Goal: Information Seeking & Learning: Learn about a topic

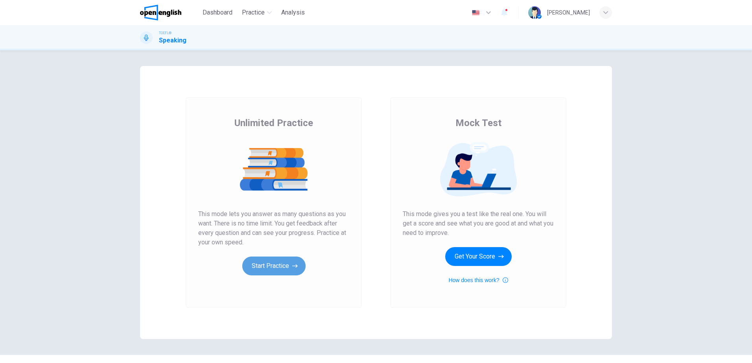
click at [268, 266] on button "Start Practice" at bounding box center [273, 266] width 63 height 19
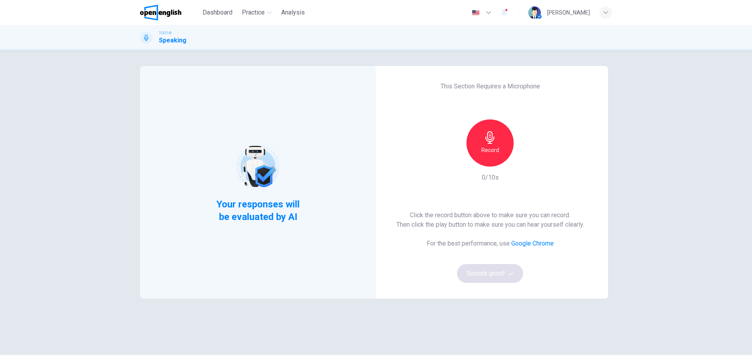
click at [488, 142] on icon "button" at bounding box center [489, 137] width 9 height 13
click at [500, 136] on div "Stop" at bounding box center [489, 143] width 47 height 47
click at [476, 276] on button "Sounds good!" at bounding box center [490, 273] width 66 height 19
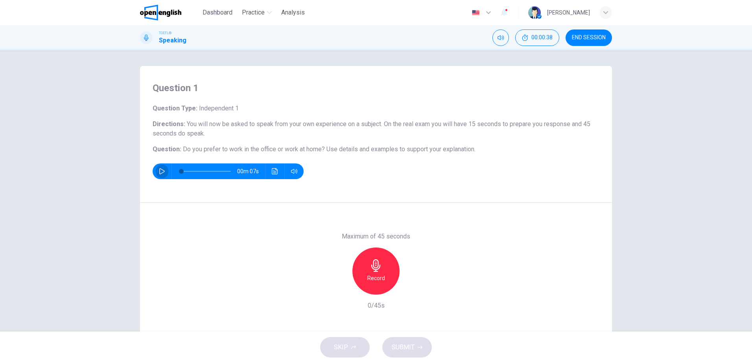
click at [160, 171] on icon "button" at bounding box center [162, 171] width 6 height 6
type input "*"
click at [372, 274] on h6 "Record" at bounding box center [376, 278] width 18 height 9
click at [396, 345] on span "SUBMIT" at bounding box center [403, 347] width 23 height 11
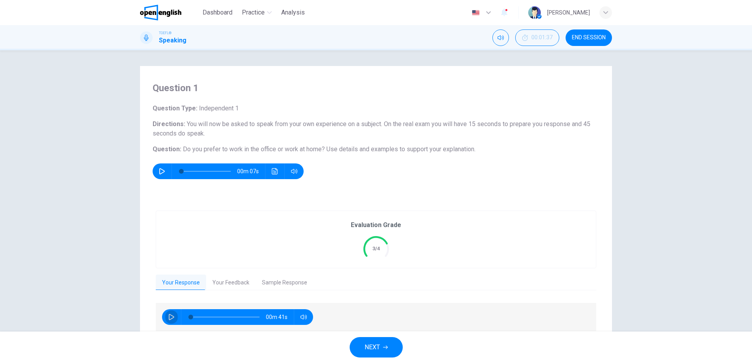
click at [169, 315] on icon "button" at bounding box center [172, 317] width 6 height 6
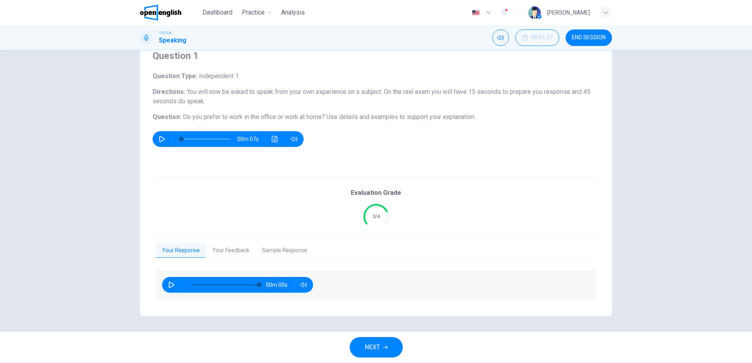
type input "*"
click at [225, 248] on button "Your Feedback" at bounding box center [231, 251] width 50 height 17
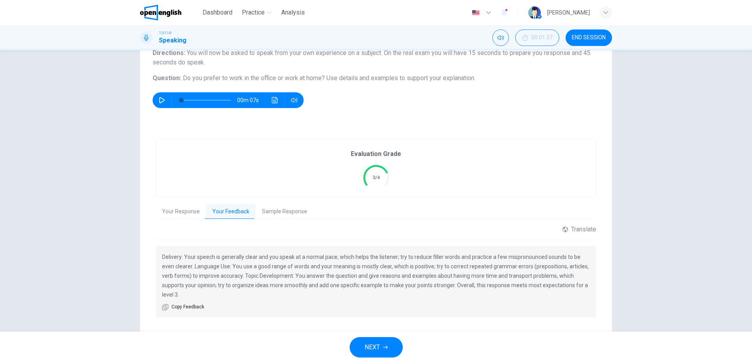
scroll to position [72, 0]
click at [284, 207] on button "Sample Response" at bounding box center [285, 211] width 58 height 17
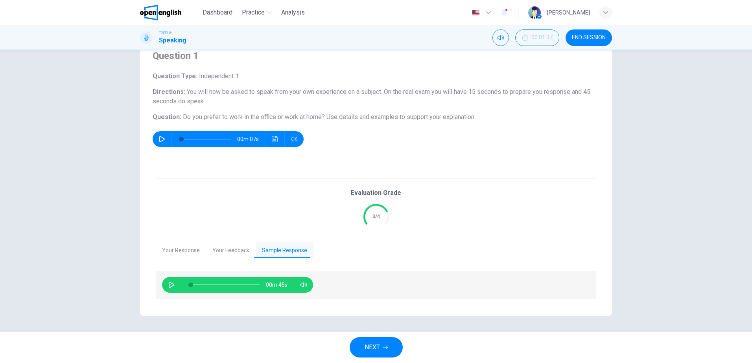
scroll to position [32, 0]
click at [168, 285] on icon "button" at bounding box center [171, 285] width 6 height 6
type input "*"
click at [385, 342] on button "NEXT" at bounding box center [376, 347] width 53 height 20
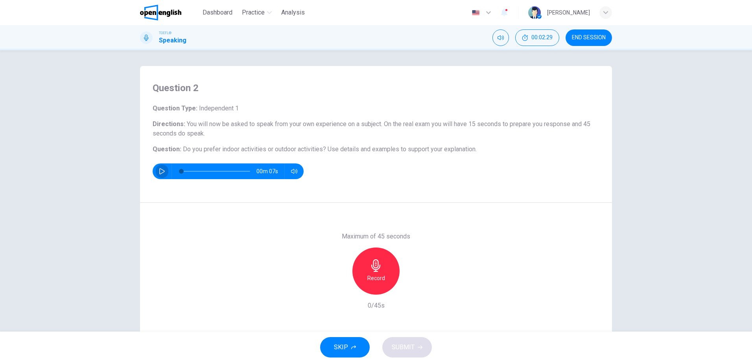
click at [160, 171] on icon "button" at bounding box center [162, 171] width 6 height 6
type input "*"
click at [376, 263] on icon "button" at bounding box center [375, 266] width 9 height 13
click at [394, 348] on span "SUBMIT" at bounding box center [403, 347] width 23 height 11
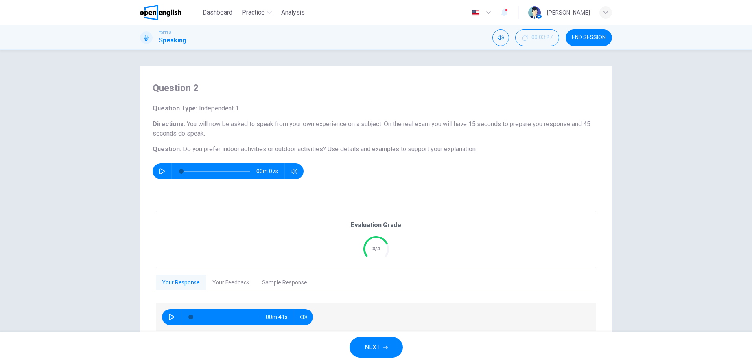
click at [172, 317] on icon "button" at bounding box center [171, 317] width 6 height 6
type input "*"
click at [236, 280] on button "Your Feedback" at bounding box center [231, 283] width 50 height 17
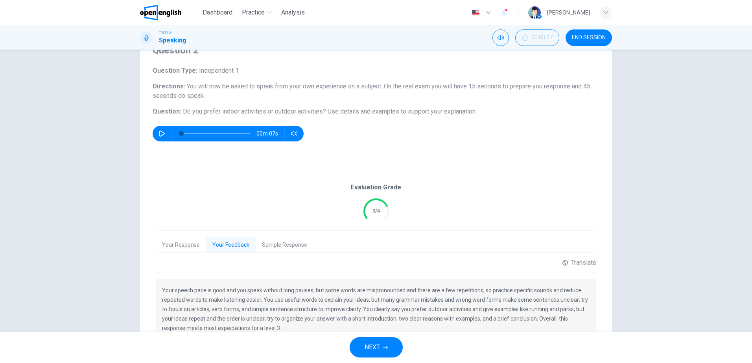
scroll to position [89, 0]
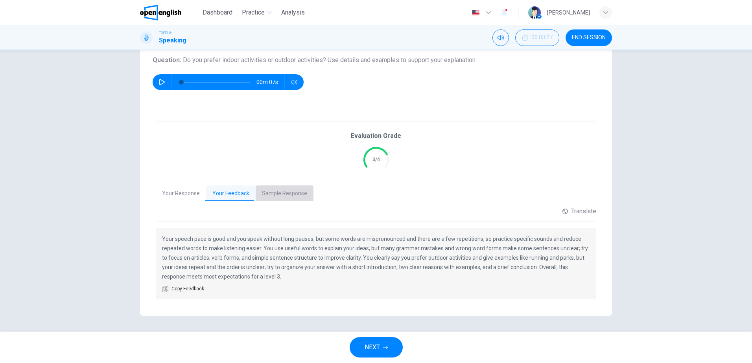
click at [276, 189] on button "Sample Response" at bounding box center [285, 194] width 58 height 17
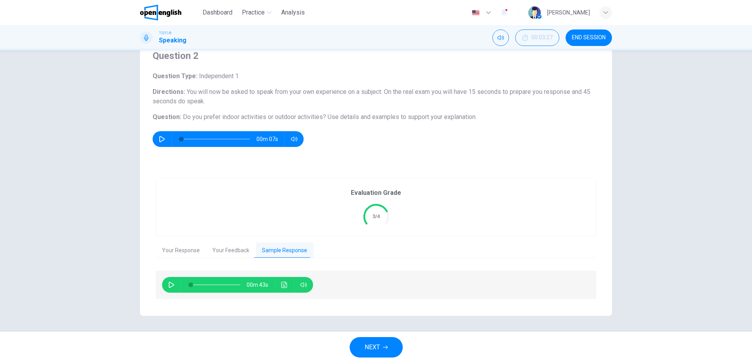
click at [173, 285] on button "button" at bounding box center [171, 285] width 13 height 16
type input "*"
click at [373, 347] on span "NEXT" at bounding box center [371, 347] width 15 height 11
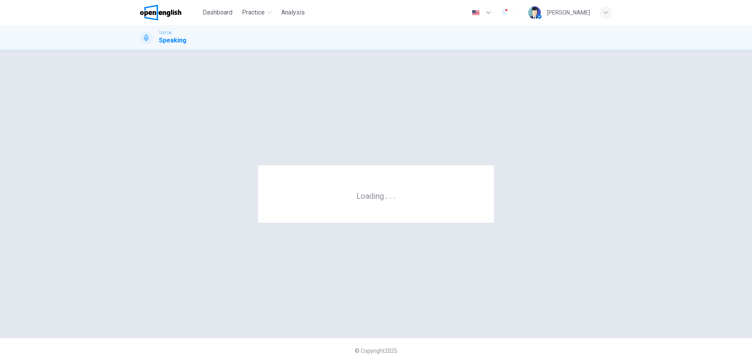
scroll to position [0, 0]
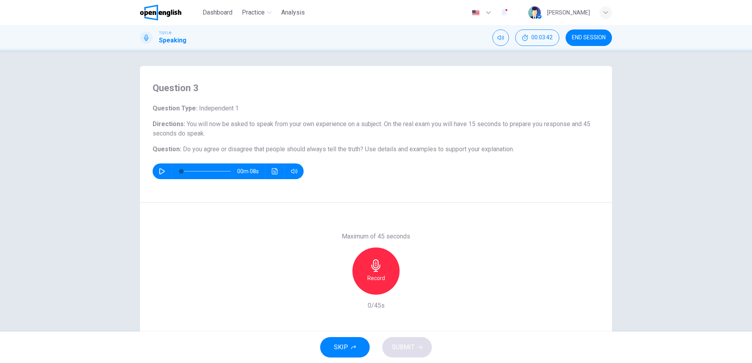
click at [165, 171] on button "button" at bounding box center [162, 172] width 13 height 16
type input "*"
click at [370, 269] on icon "button" at bounding box center [376, 266] width 13 height 13
click at [399, 344] on span "SUBMIT" at bounding box center [403, 347] width 23 height 11
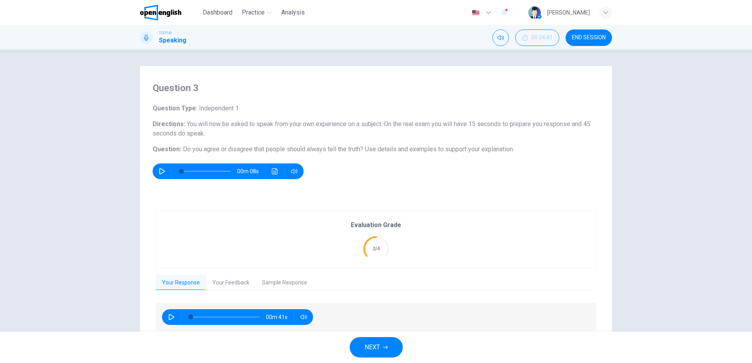
click at [169, 319] on icon "button" at bounding box center [171, 317] width 6 height 6
type input "*"
click at [228, 286] on button "Your Feedback" at bounding box center [231, 283] width 50 height 17
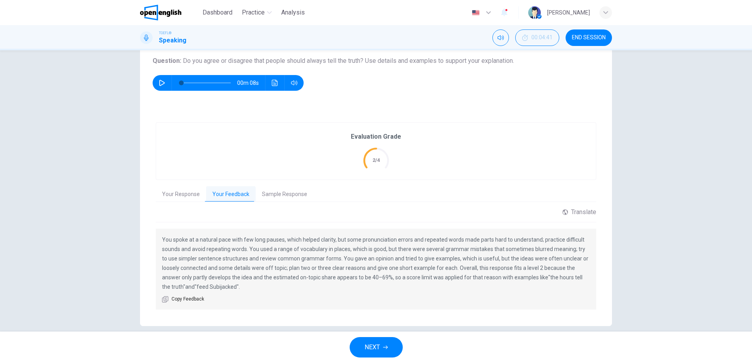
scroll to position [99, 0]
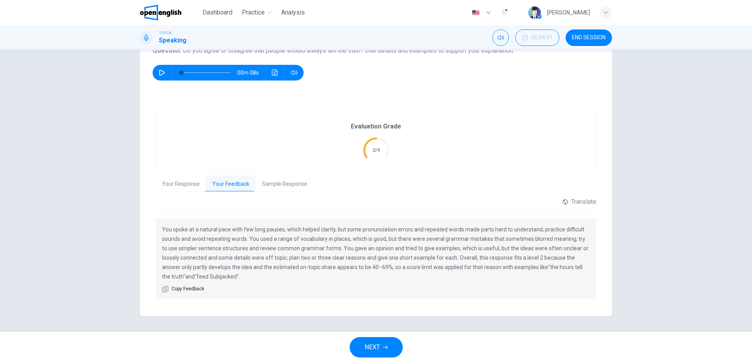
click at [274, 181] on button "Sample Response" at bounding box center [285, 184] width 58 height 17
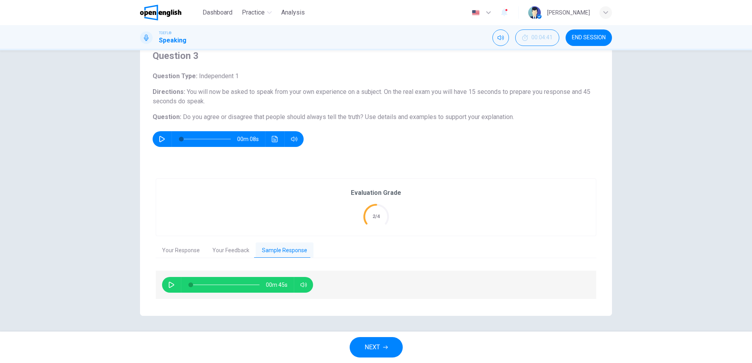
scroll to position [32, 0]
click at [168, 288] on button "button" at bounding box center [171, 285] width 13 height 16
type input "*"
click at [377, 350] on span "NEXT" at bounding box center [371, 347] width 15 height 11
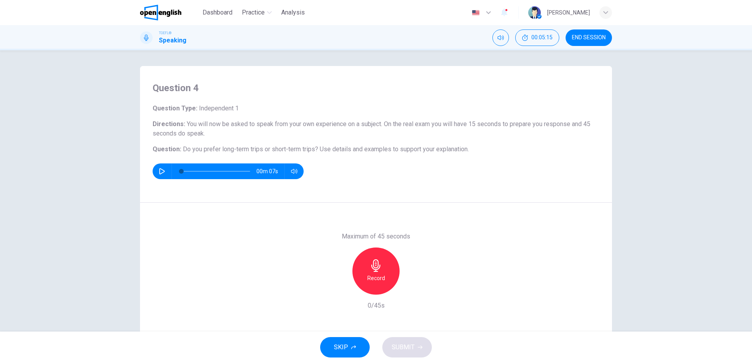
click at [161, 169] on icon "button" at bounding box center [162, 171] width 6 height 6
type input "*"
click at [381, 272] on div "Record" at bounding box center [375, 271] width 47 height 47
click at [395, 350] on span "SUBMIT" at bounding box center [403, 347] width 23 height 11
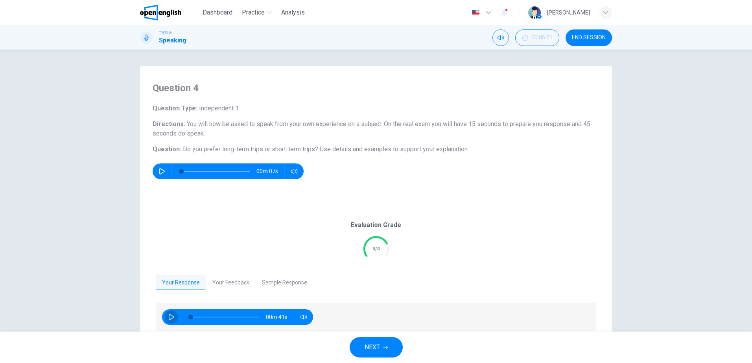
click at [170, 320] on button "button" at bounding box center [171, 317] width 13 height 16
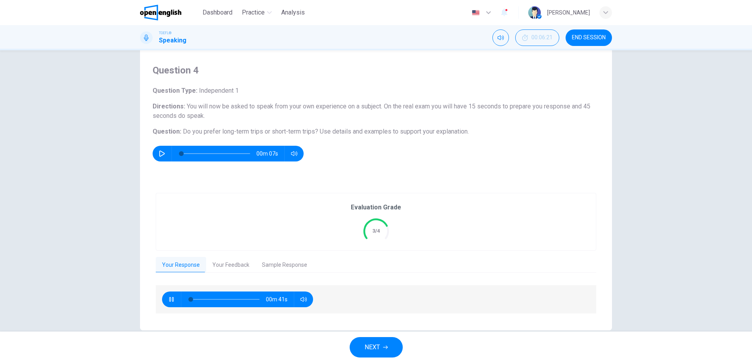
scroll to position [32, 0]
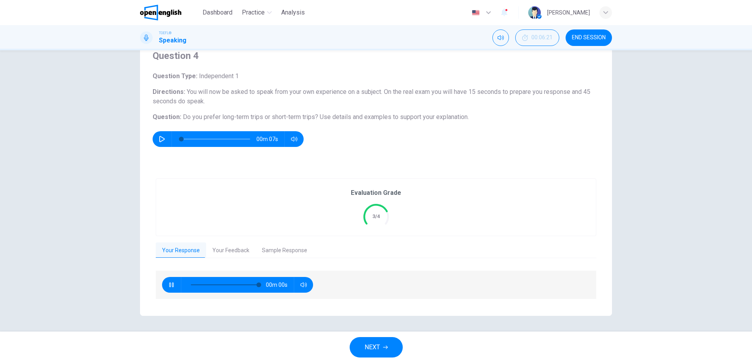
type input "*"
click at [243, 252] on button "Your Feedback" at bounding box center [231, 251] width 50 height 17
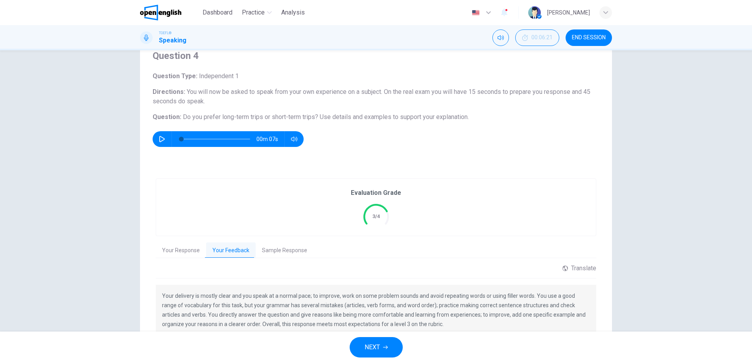
scroll to position [72, 0]
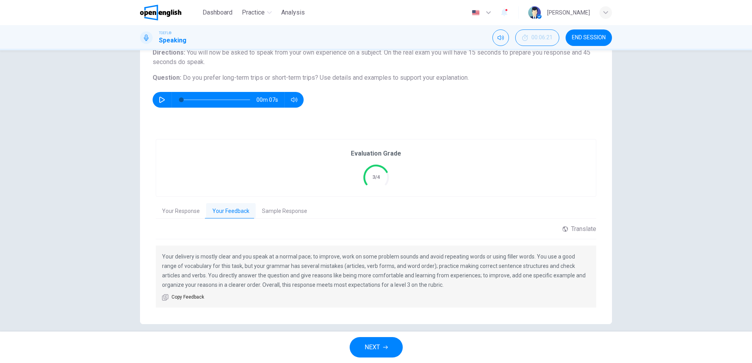
click at [276, 211] on button "Sample Response" at bounding box center [285, 211] width 58 height 17
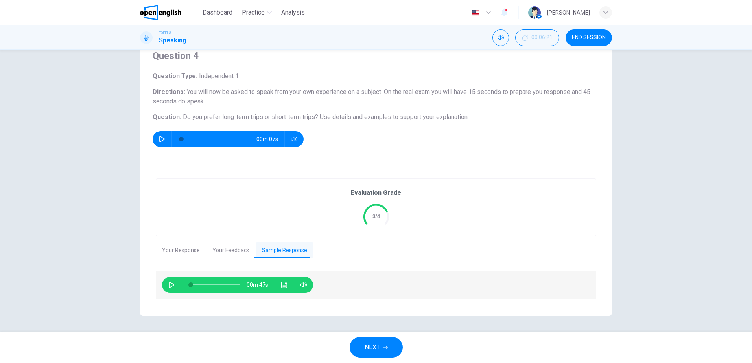
scroll to position [32, 0]
click at [169, 284] on icon "button" at bounding box center [171, 285] width 6 height 6
type input "*"
click at [370, 345] on span "NEXT" at bounding box center [371, 347] width 15 height 11
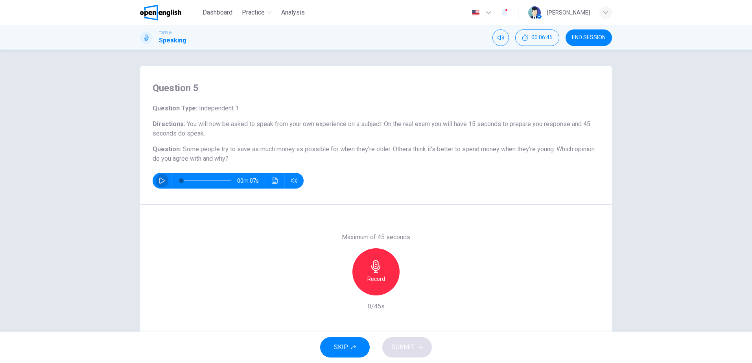
click at [159, 180] on icon "button" at bounding box center [162, 181] width 6 height 6
type input "*"
click at [380, 272] on div "Record" at bounding box center [375, 271] width 47 height 47
click at [405, 348] on span "SUBMIT" at bounding box center [403, 347] width 23 height 11
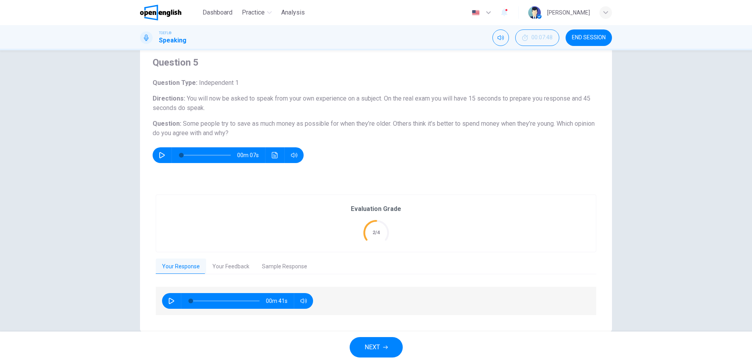
scroll to position [39, 0]
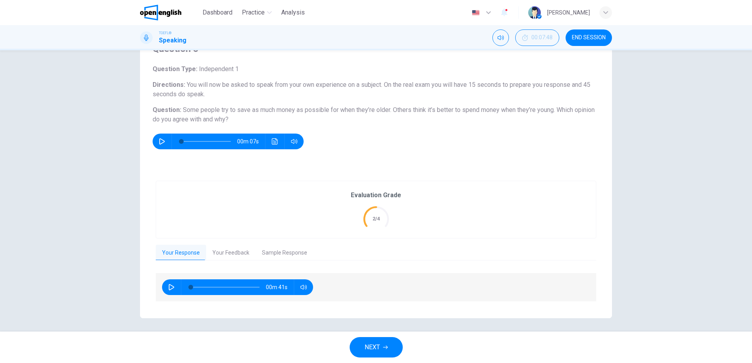
click at [166, 288] on button "button" at bounding box center [171, 288] width 13 height 16
type input "*"
click at [238, 251] on button "Your Feedback" at bounding box center [231, 253] width 50 height 17
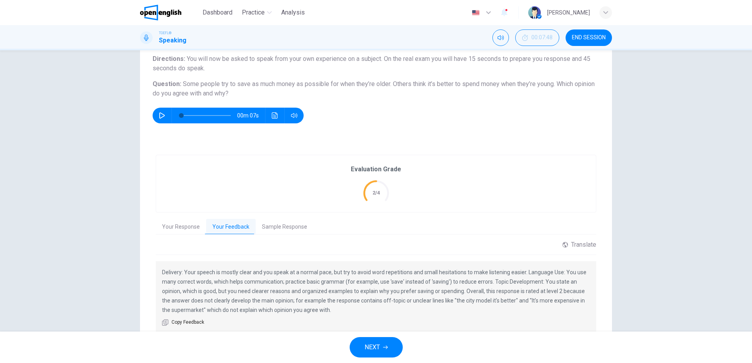
scroll to position [79, 0]
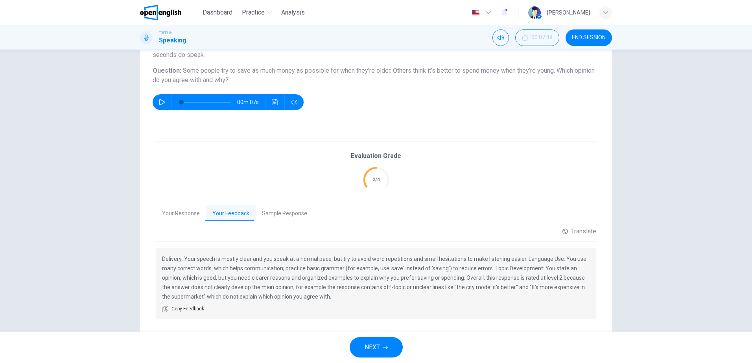
click at [276, 215] on button "Sample Response" at bounding box center [285, 214] width 58 height 17
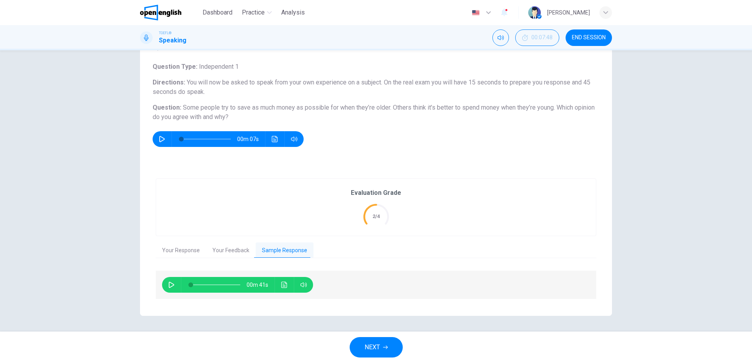
scroll to position [42, 0]
click at [169, 282] on icon "button" at bounding box center [172, 285] width 6 height 6
type input "*"
click at [370, 345] on span "NEXT" at bounding box center [371, 347] width 15 height 11
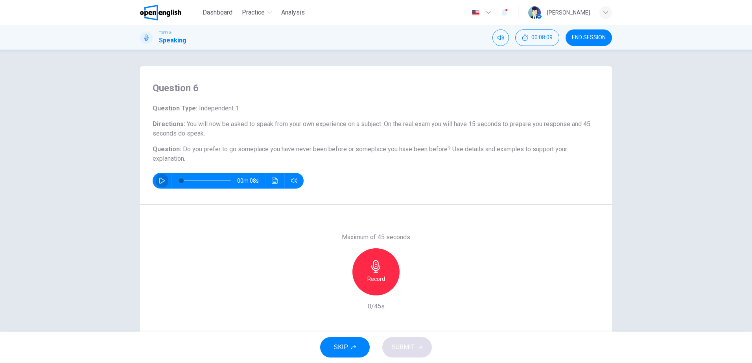
click at [159, 179] on icon "button" at bounding box center [162, 181] width 6 height 6
type input "*"
click at [377, 263] on icon "button" at bounding box center [376, 266] width 13 height 13
click at [398, 344] on span "SUBMIT" at bounding box center [403, 347] width 23 height 11
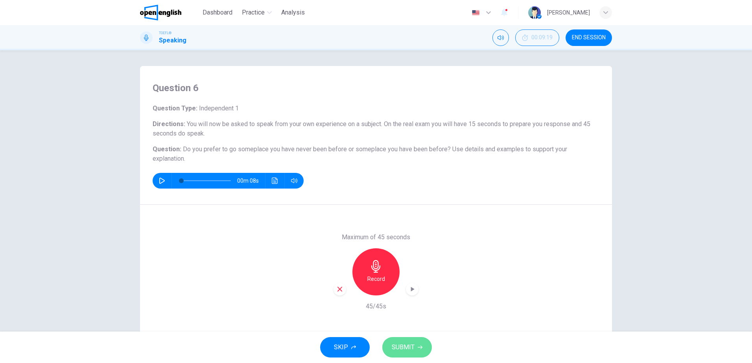
click at [401, 346] on span "SUBMIT" at bounding box center [403, 347] width 23 height 11
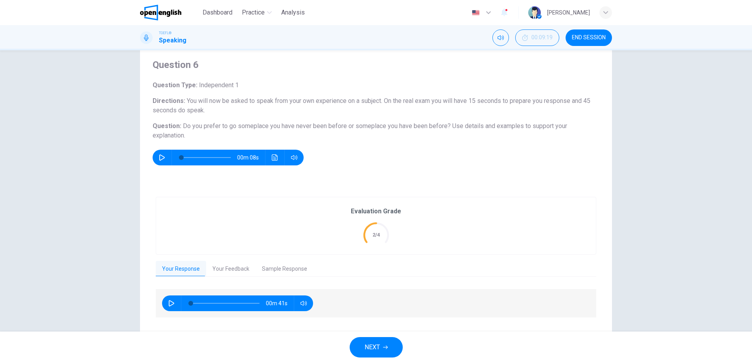
click at [168, 305] on icon "button" at bounding box center [171, 303] width 6 height 6
type input "*"
click at [237, 271] on button "Your Feedback" at bounding box center [231, 269] width 50 height 17
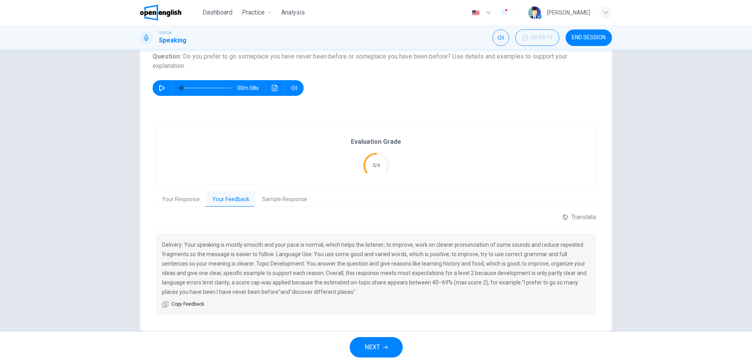
scroll to position [102, 0]
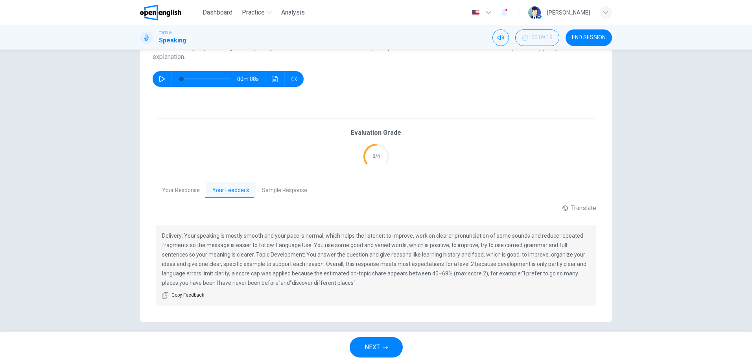
click at [297, 190] on button "Sample Response" at bounding box center [285, 190] width 58 height 17
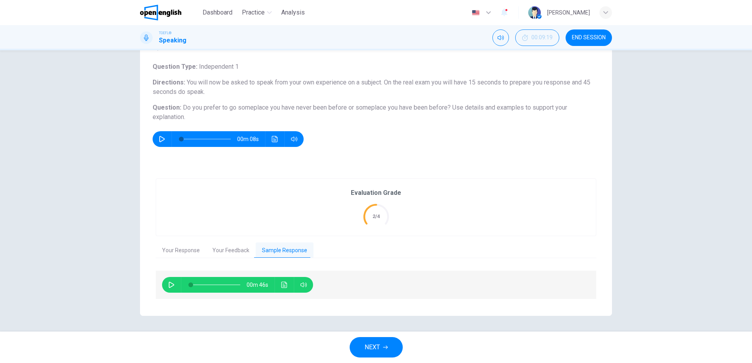
scroll to position [42, 0]
click at [170, 286] on icon "button" at bounding box center [172, 285] width 6 height 6
type input "*"
click at [383, 342] on button "NEXT" at bounding box center [376, 347] width 53 height 20
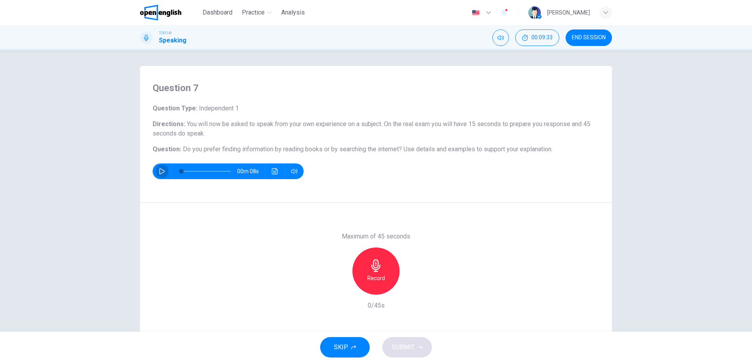
click at [159, 171] on icon "button" at bounding box center [162, 171] width 6 height 6
type input "*"
click at [370, 274] on h6 "Record" at bounding box center [376, 278] width 18 height 9
click at [409, 344] on span "SUBMIT" at bounding box center [403, 347] width 23 height 11
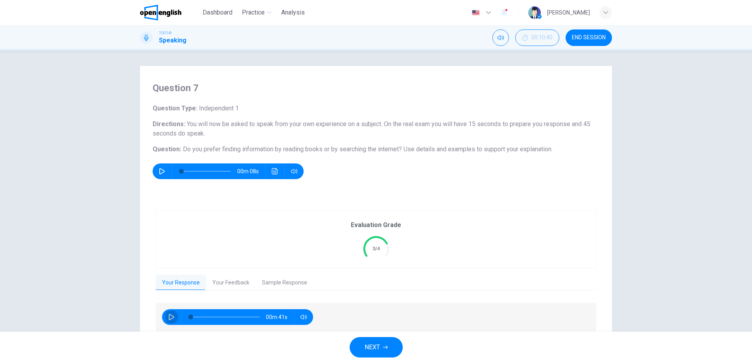
click at [171, 314] on icon "button" at bounding box center [171, 317] width 6 height 6
type input "*"
click at [242, 283] on button "Your Feedback" at bounding box center [231, 283] width 50 height 17
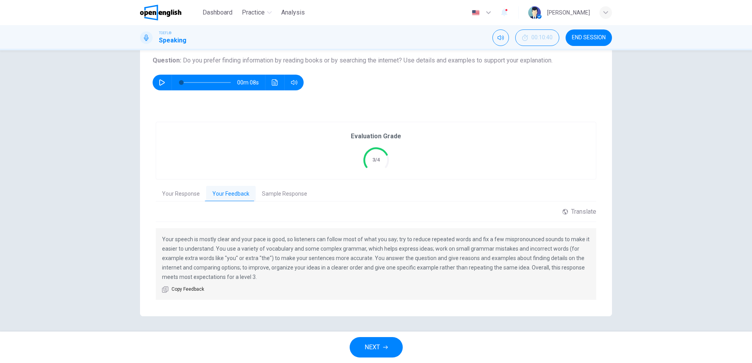
scroll to position [89, 0]
click at [288, 192] on button "Sample Response" at bounding box center [285, 194] width 58 height 17
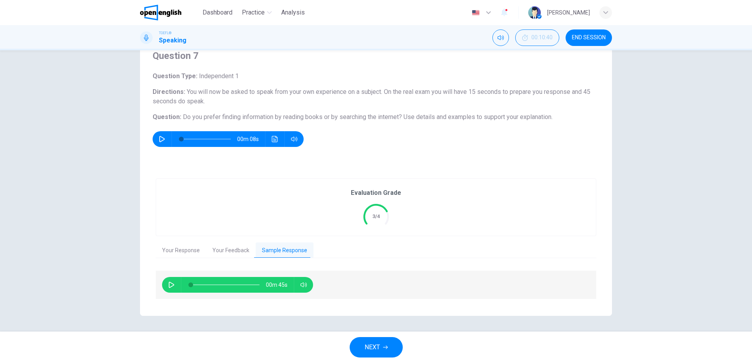
scroll to position [32, 0]
click at [167, 288] on button "button" at bounding box center [171, 285] width 13 height 16
type input "*"
click at [377, 344] on span "NEXT" at bounding box center [371, 347] width 15 height 11
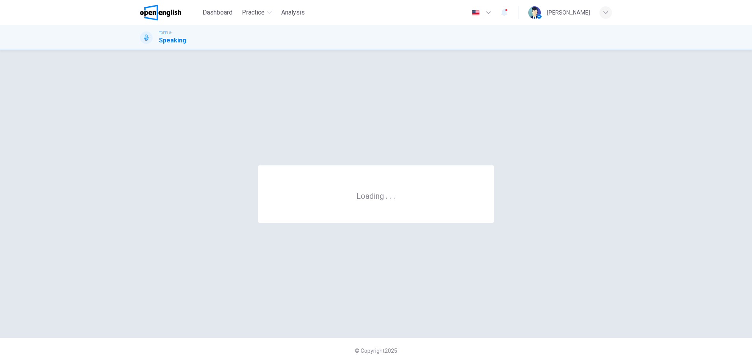
scroll to position [0, 0]
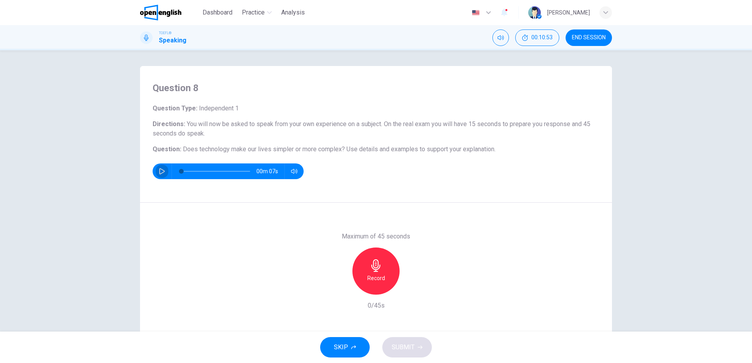
click at [160, 174] on icon "button" at bounding box center [162, 171] width 6 height 6
type input "*"
click at [363, 273] on div "Record" at bounding box center [375, 271] width 47 height 47
click at [404, 353] on span "SUBMIT" at bounding box center [403, 347] width 23 height 11
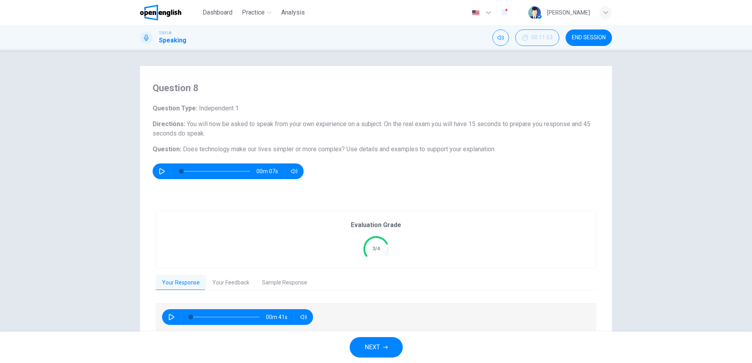
click at [166, 319] on button "button" at bounding box center [171, 317] width 13 height 16
type input "*"
click at [222, 281] on button "Your Feedback" at bounding box center [231, 283] width 50 height 17
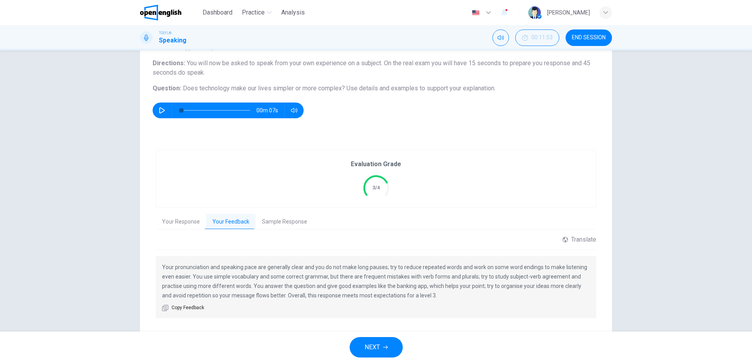
scroll to position [80, 0]
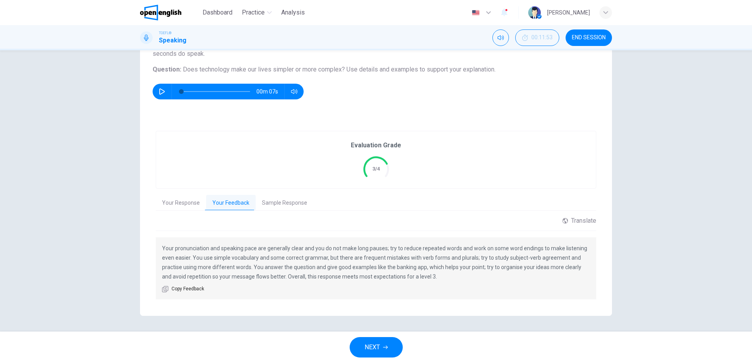
click at [274, 205] on button "Sample Response" at bounding box center [285, 203] width 58 height 17
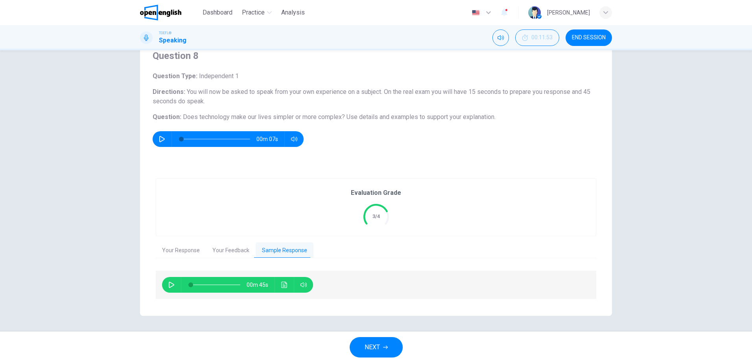
scroll to position [32, 0]
click at [169, 285] on icon "button" at bounding box center [171, 285] width 6 height 6
type input "*"
click at [377, 348] on span "NEXT" at bounding box center [371, 347] width 15 height 11
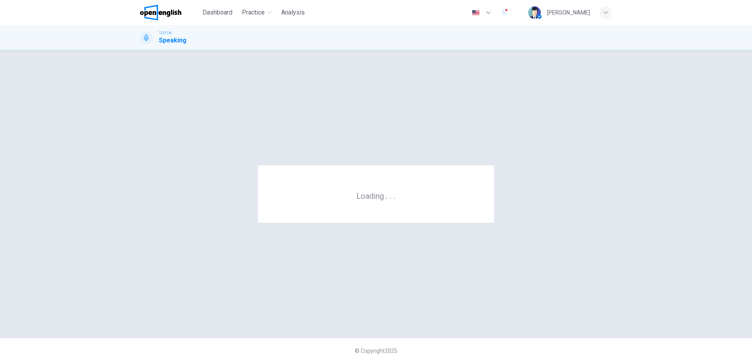
scroll to position [0, 0]
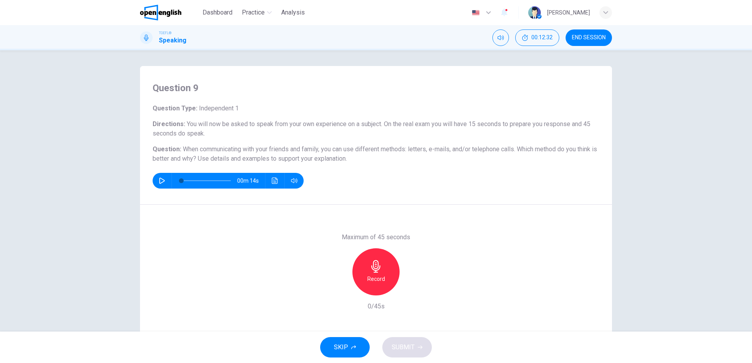
click at [375, 271] on icon "button" at bounding box center [376, 266] width 13 height 13
click at [403, 346] on span "SUBMIT" at bounding box center [403, 347] width 23 height 11
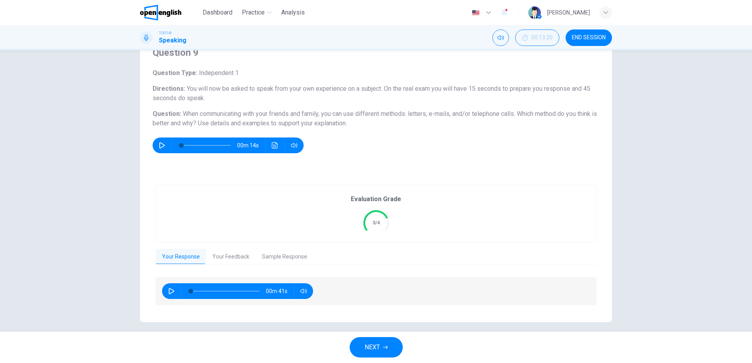
scroll to position [42, 0]
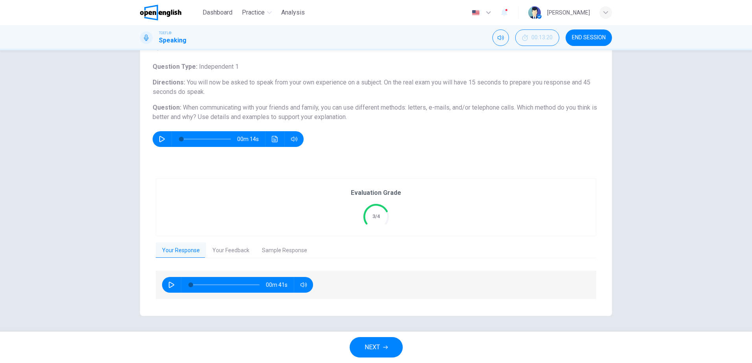
click at [176, 281] on div "00m 41s" at bounding box center [237, 285] width 151 height 16
click at [171, 284] on icon "button" at bounding box center [171, 285] width 6 height 6
type input "*"
click at [228, 250] on button "Your Feedback" at bounding box center [231, 251] width 50 height 17
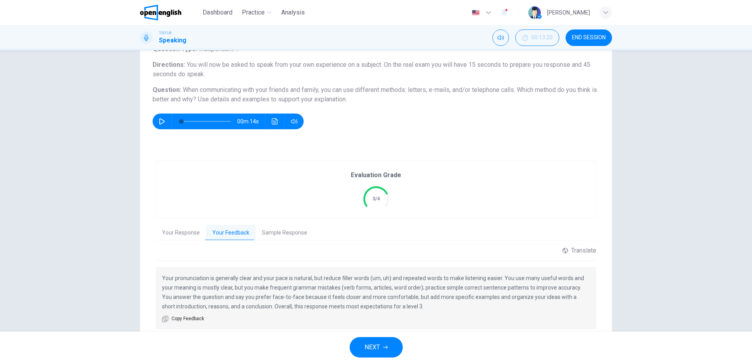
scroll to position [89, 0]
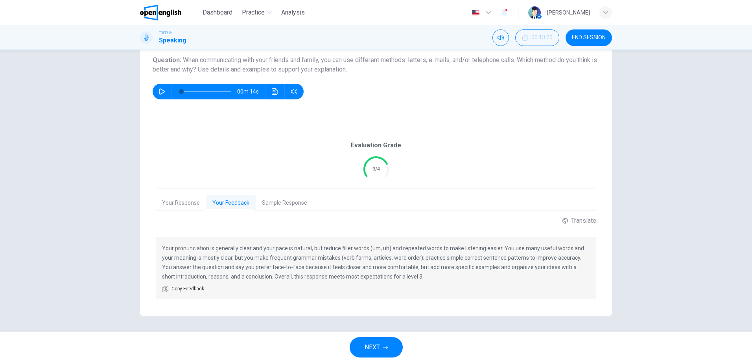
click at [279, 202] on button "Sample Response" at bounding box center [285, 203] width 58 height 17
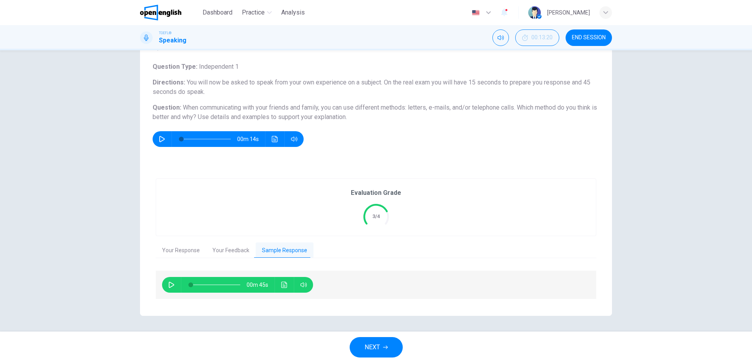
scroll to position [42, 0]
click at [171, 289] on button "button" at bounding box center [171, 285] width 13 height 16
type input "*"
click at [379, 343] on span "NEXT" at bounding box center [371, 347] width 15 height 11
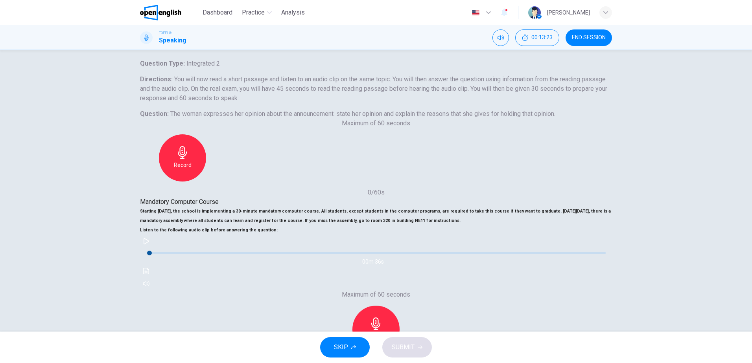
scroll to position [39, 0]
click at [149, 244] on icon "button" at bounding box center [146, 240] width 6 height 6
type input "*"
click at [399, 305] on div "Record" at bounding box center [375, 328] width 47 height 47
click at [402, 345] on span "SUBMIT" at bounding box center [403, 347] width 23 height 11
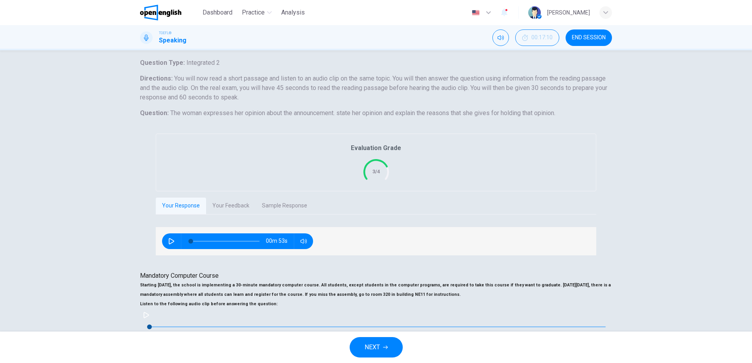
type input "*"
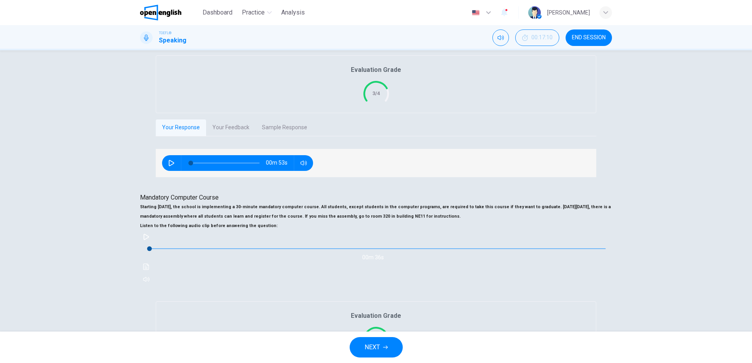
scroll to position [118, 0]
type input "*"
click at [385, 350] on button "NEXT" at bounding box center [376, 347] width 53 height 20
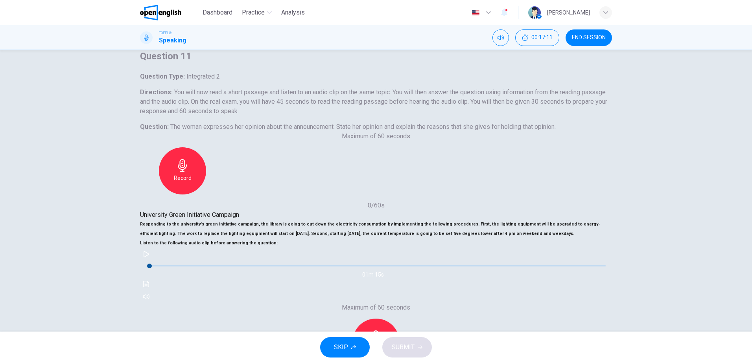
scroll to position [39, 0]
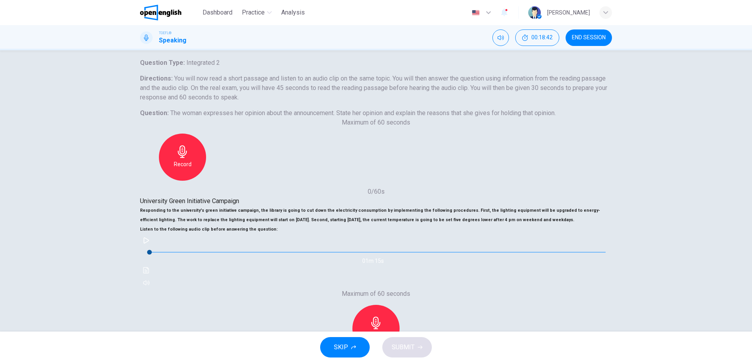
click at [153, 247] on button "button" at bounding box center [146, 240] width 13 height 13
type input "*"
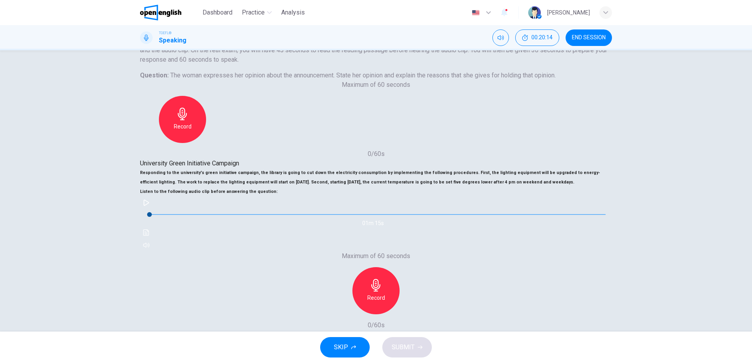
scroll to position [79, 0]
click at [399, 266] on div "Record" at bounding box center [375, 289] width 47 height 47
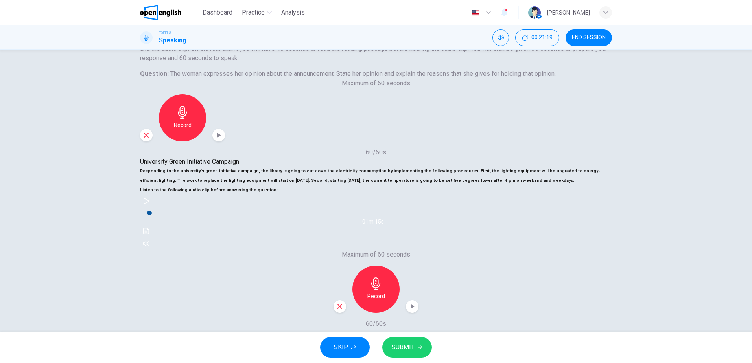
click at [407, 342] on span "SUBMIT" at bounding box center [403, 347] width 23 height 11
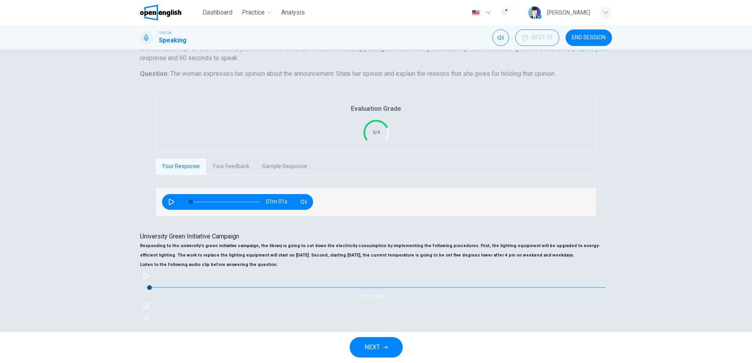
type input "*"
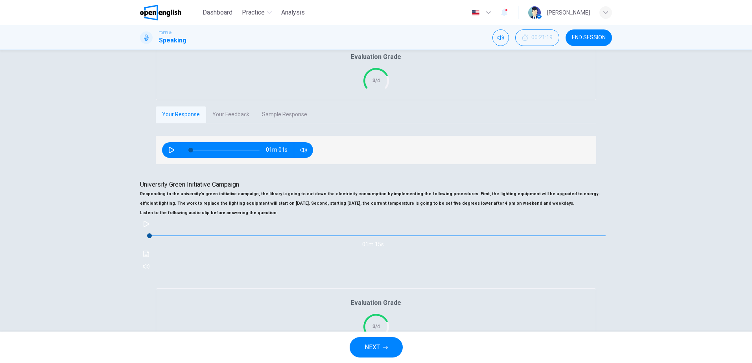
scroll to position [131, 0]
click at [313, 352] on button "Sample Response" at bounding box center [285, 360] width 58 height 17
type input "*"
click at [378, 346] on span "NEXT" at bounding box center [371, 347] width 15 height 11
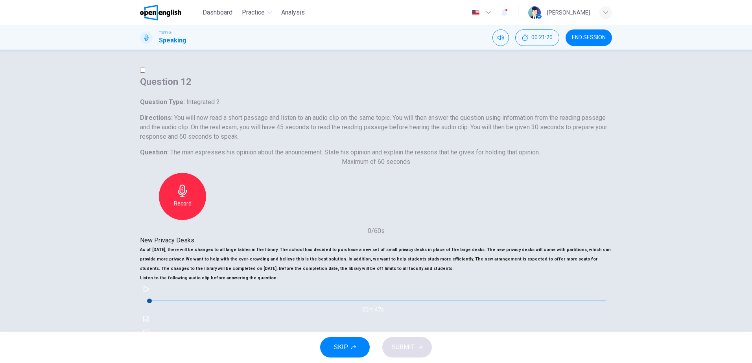
scroll to position [39, 0]
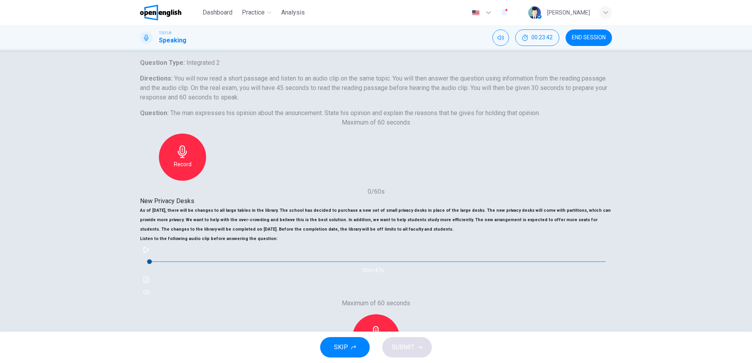
click at [149, 253] on icon "button" at bounding box center [146, 250] width 6 height 6
type input "*"
click at [380, 326] on icon "button" at bounding box center [375, 332] width 9 height 13
click at [403, 346] on span "SUBMIT" at bounding box center [403, 347] width 23 height 11
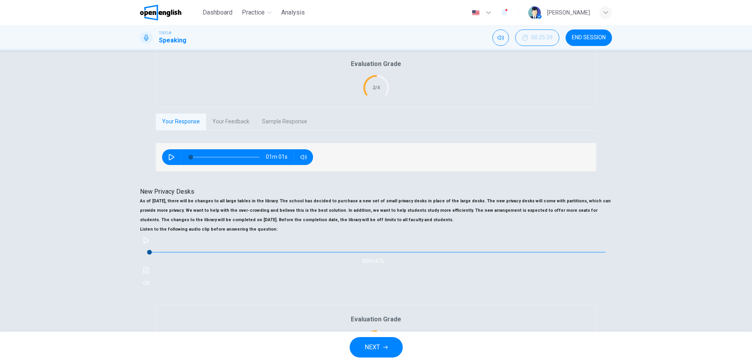
scroll to position [138, 0]
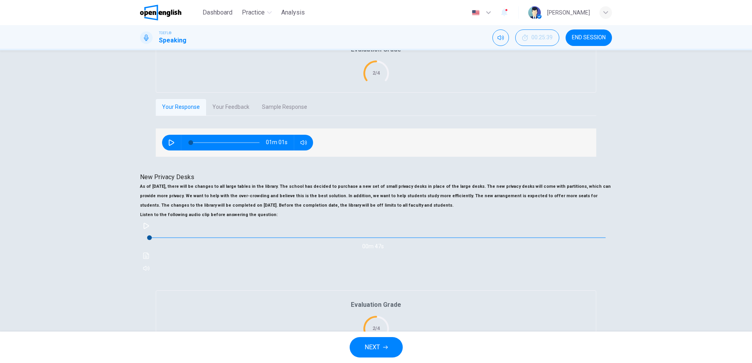
click at [313, 355] on button "Sample Response" at bounding box center [285, 363] width 58 height 17
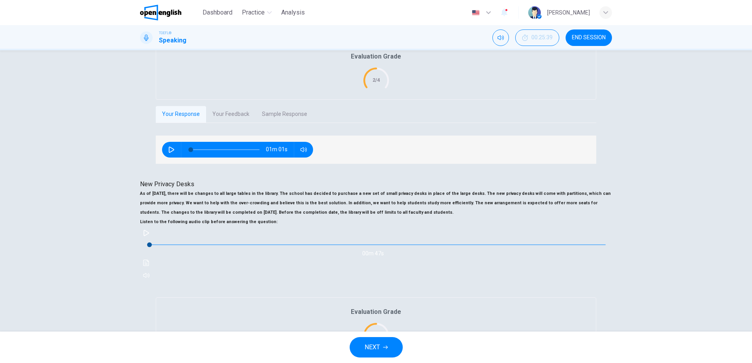
type input "*"
click at [582, 43] on button "END SESSION" at bounding box center [588, 37] width 46 height 17
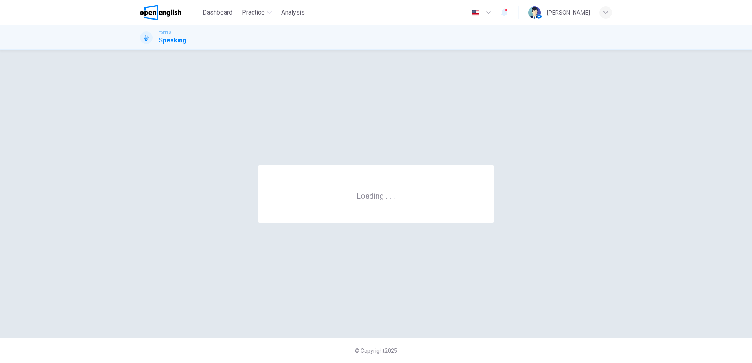
scroll to position [0, 0]
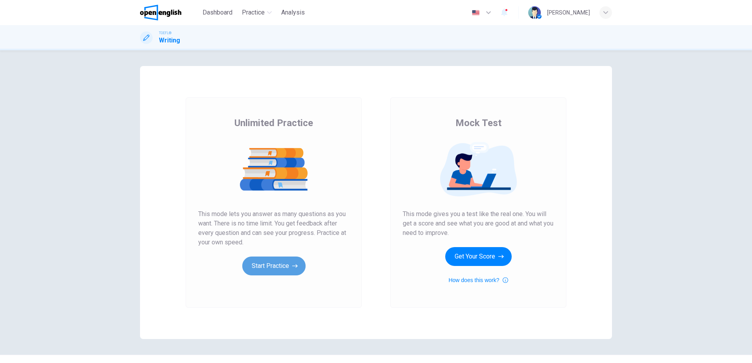
click at [286, 269] on button "Start Practice" at bounding box center [273, 266] width 63 height 19
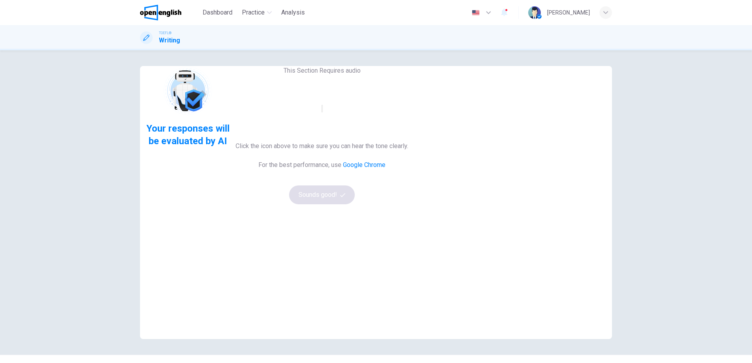
click at [322, 110] on icon "button" at bounding box center [322, 110] width 0 height 0
click at [355, 204] on button "Sounds good!" at bounding box center [322, 195] width 66 height 19
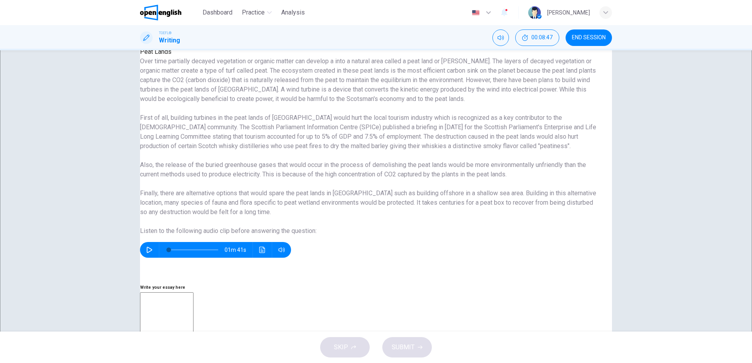
scroll to position [155, 0]
click at [153, 253] on icon "button" at bounding box center [149, 250] width 6 height 6
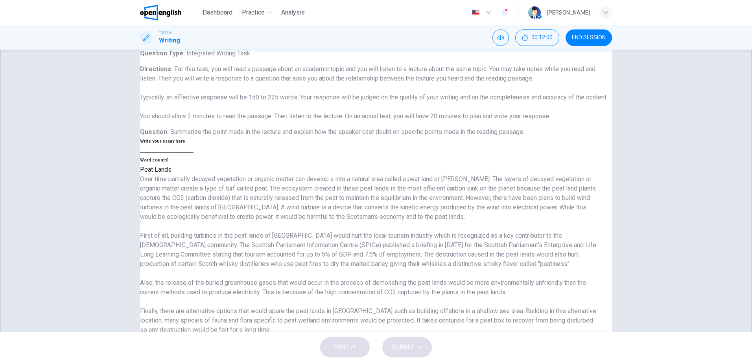
scroll to position [0, 0]
type input "*"
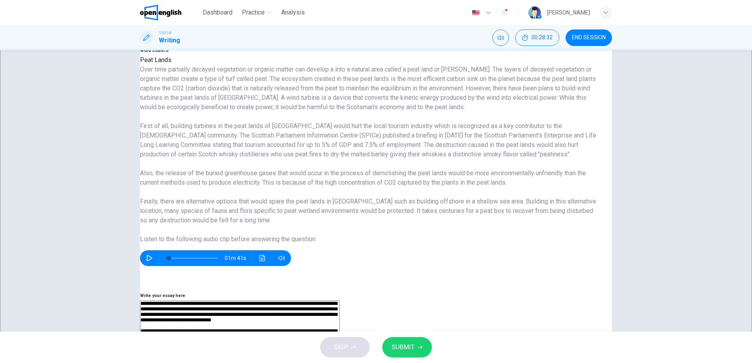
scroll to position [169, 0]
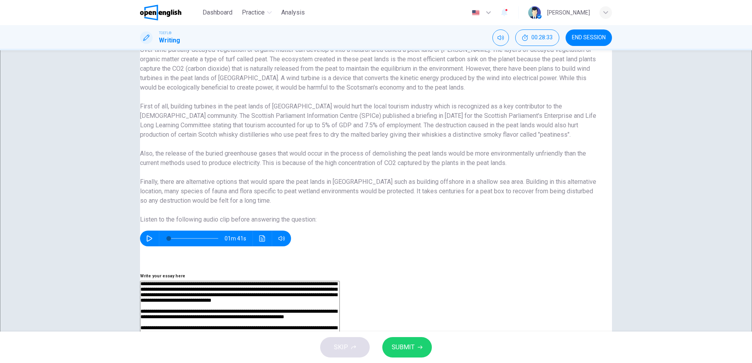
type textarea "**********"
click at [409, 346] on span "SUBMIT" at bounding box center [403, 347] width 23 height 11
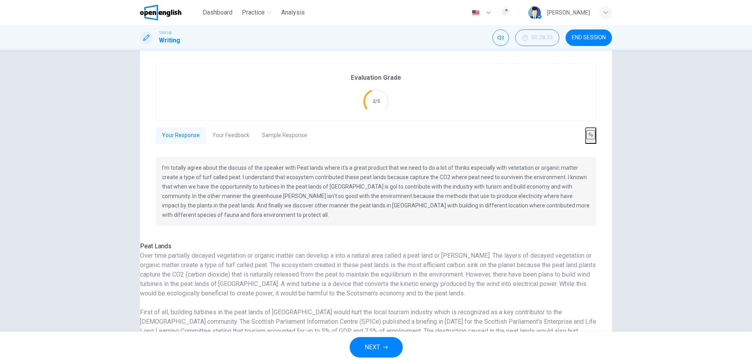
scroll to position [129, 0]
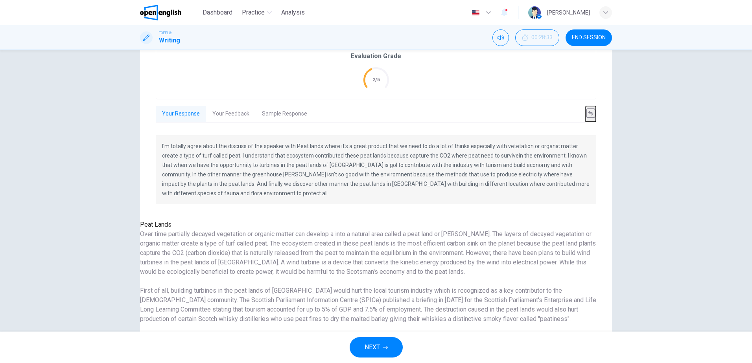
scroll to position [169, 0]
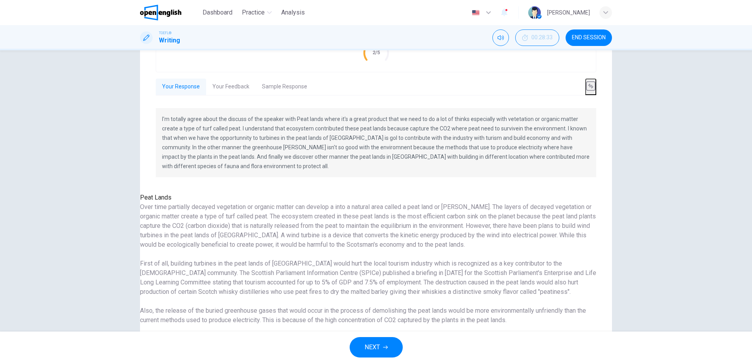
scroll to position [151, 0]
click at [366, 348] on span "NEXT" at bounding box center [371, 347] width 15 height 11
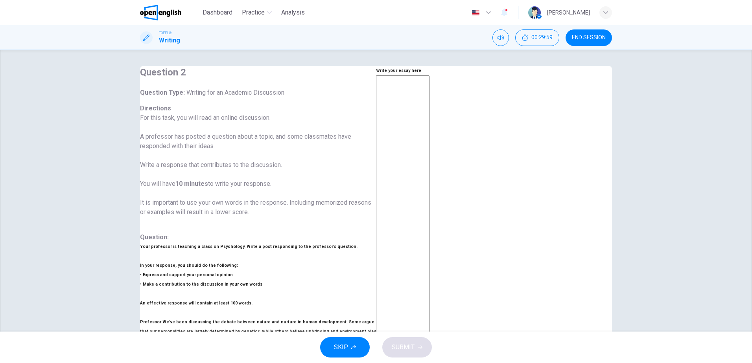
scroll to position [39, 0]
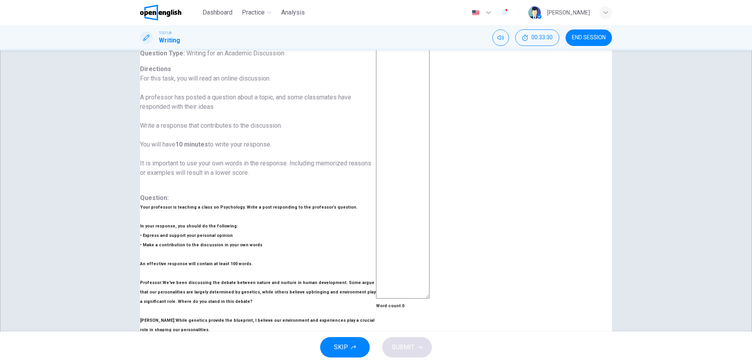
click at [403, 79] on textarea at bounding box center [402, 167] width 53 height 263
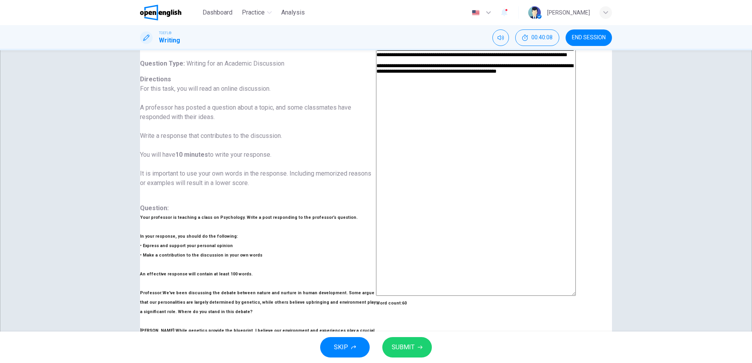
scroll to position [68, 0]
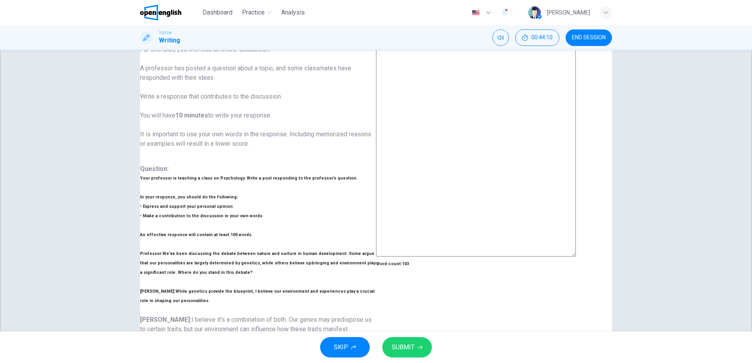
type textarea "**********"
click at [419, 342] on button "SUBMIT" at bounding box center [407, 347] width 50 height 20
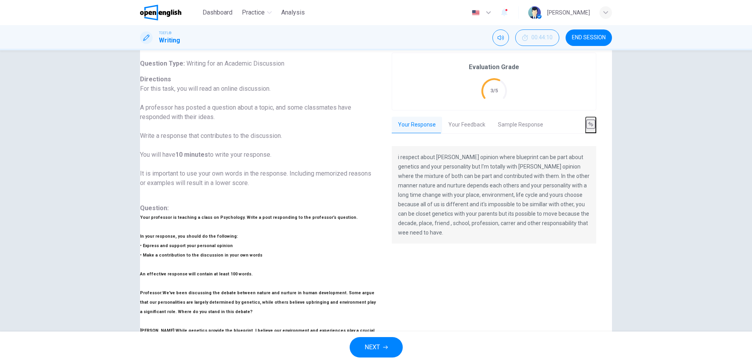
click at [473, 121] on button "Your Feedback" at bounding box center [467, 125] width 50 height 17
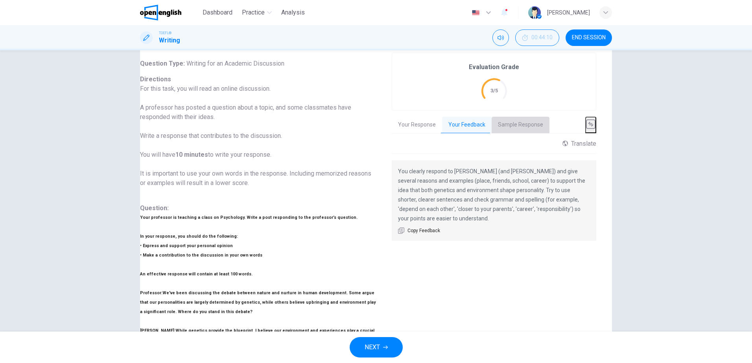
click at [517, 120] on button "Sample Response" at bounding box center [520, 125] width 58 height 17
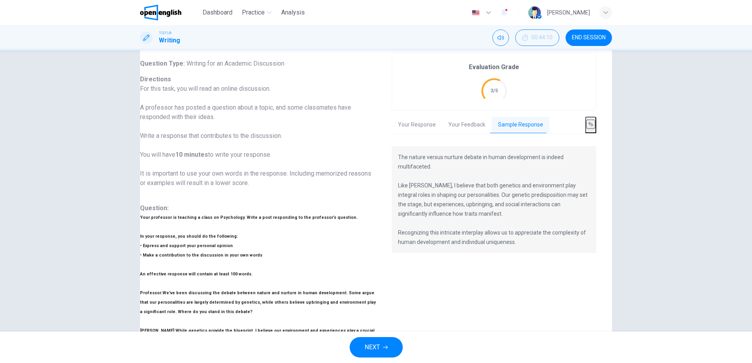
click at [373, 345] on span "NEXT" at bounding box center [371, 347] width 15 height 11
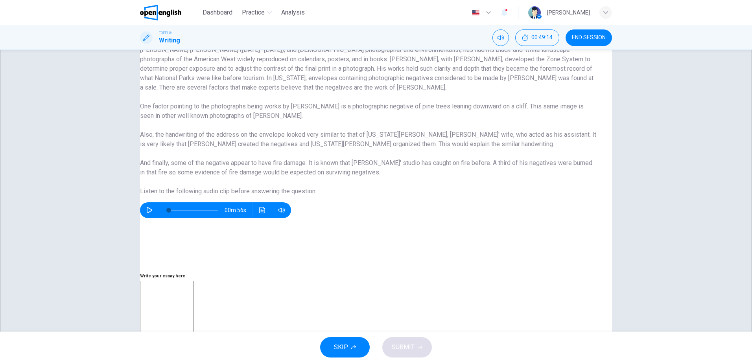
scroll to position [60, 0]
click at [153, 214] on icon "button" at bounding box center [149, 210] width 6 height 6
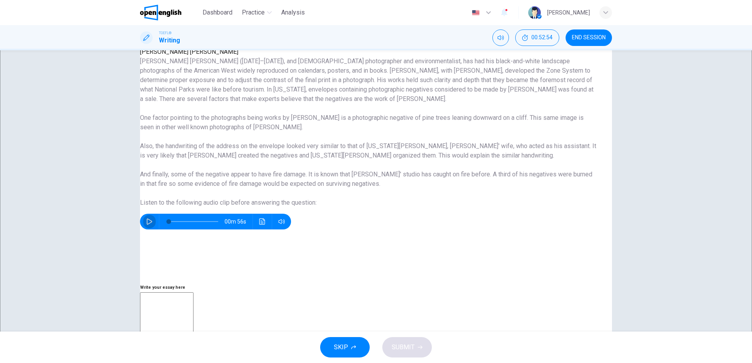
click at [152, 225] on icon "button" at bounding box center [150, 222] width 6 height 6
type input "*"
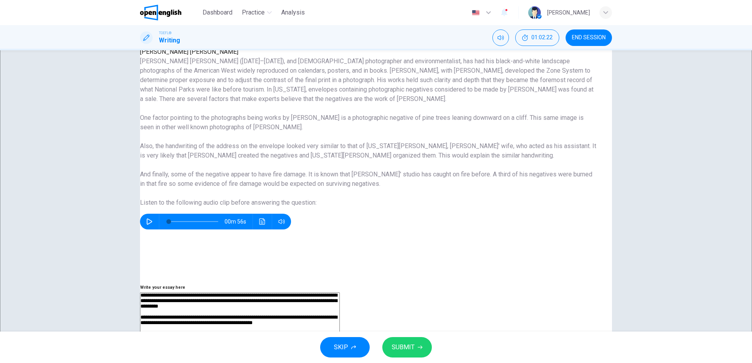
scroll to position [60, 0]
type textarea "**********"
click at [422, 342] on button "SUBMIT" at bounding box center [407, 347] width 50 height 20
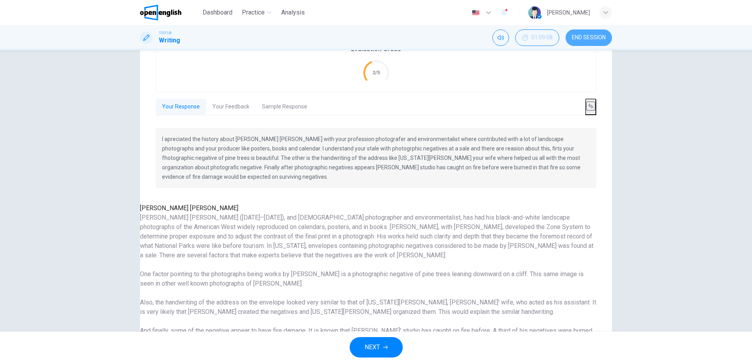
click at [588, 39] on span "END SESSION" at bounding box center [589, 38] width 34 height 6
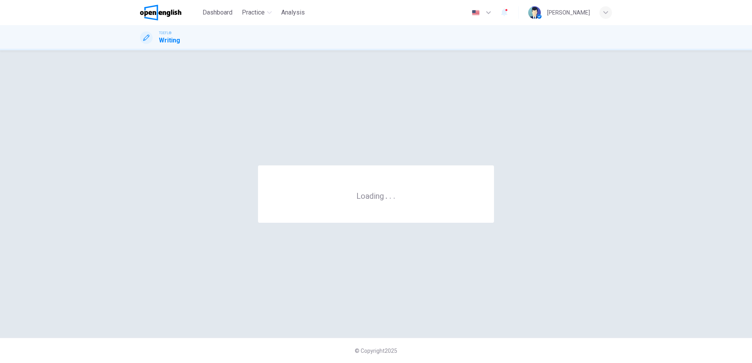
scroll to position [0, 0]
